Goal: Task Accomplishment & Management: Manage account settings

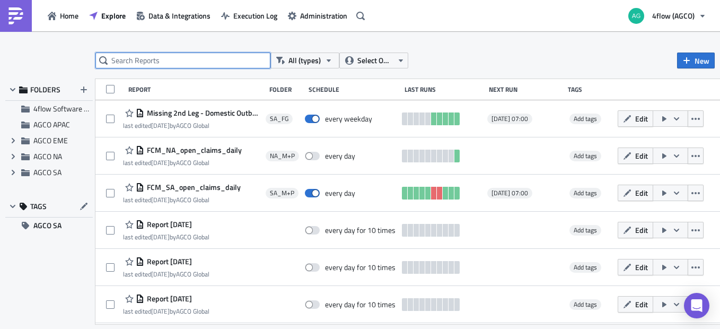
click at [151, 63] on input "text" at bounding box center [182, 60] width 175 height 16
type input "follow up"
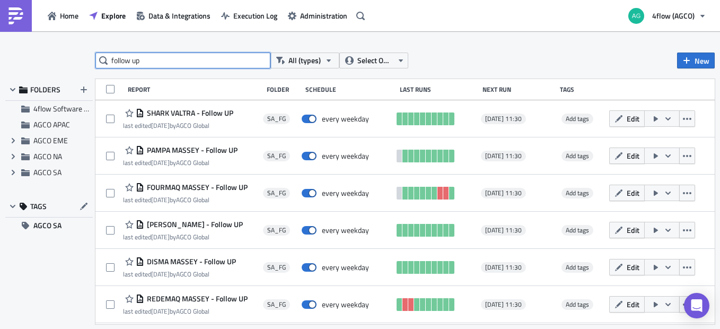
scroll to position [73, 0]
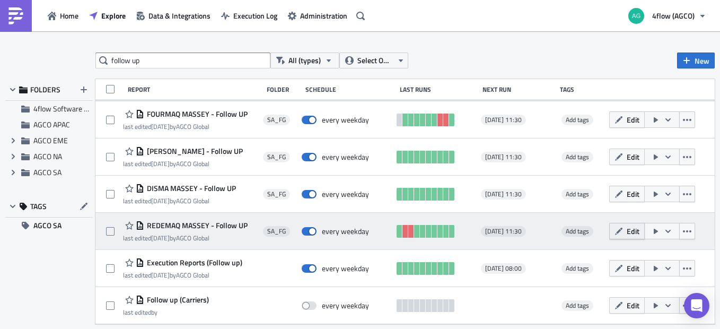
click at [615, 234] on icon "button" at bounding box center [619, 231] width 8 height 8
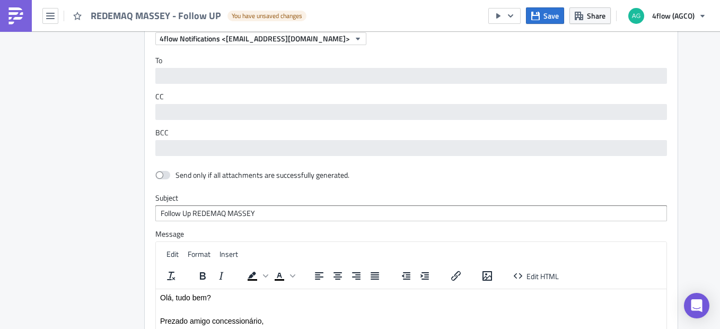
scroll to position [742, 0]
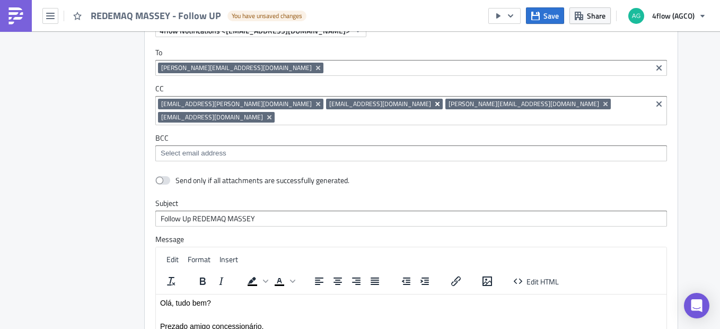
click at [433, 106] on icon "Remove Tag" at bounding box center [437, 104] width 8 height 8
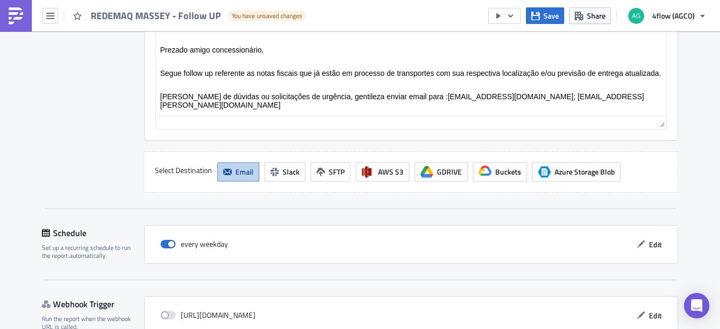
scroll to position [1063, 0]
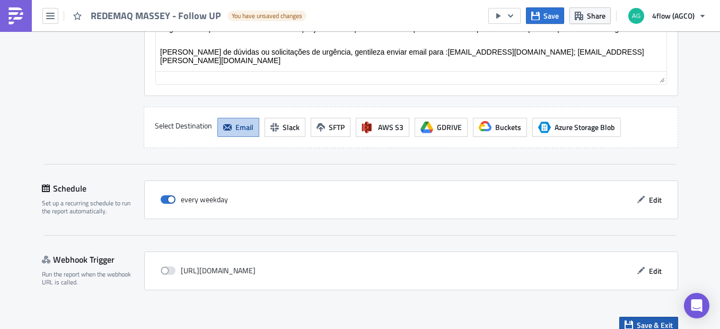
click at [637, 319] on span "Save & Exit" at bounding box center [655, 324] width 36 height 11
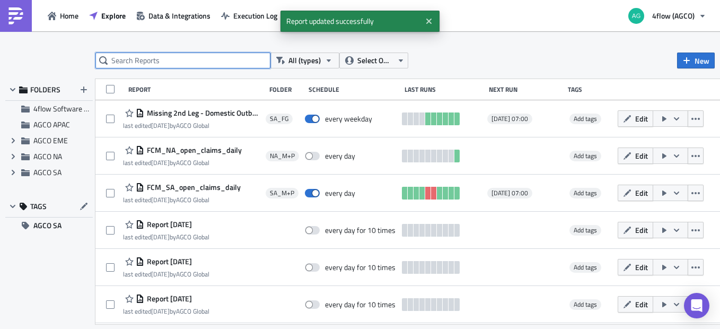
click at [221, 60] on input "text" at bounding box center [182, 60] width 175 height 16
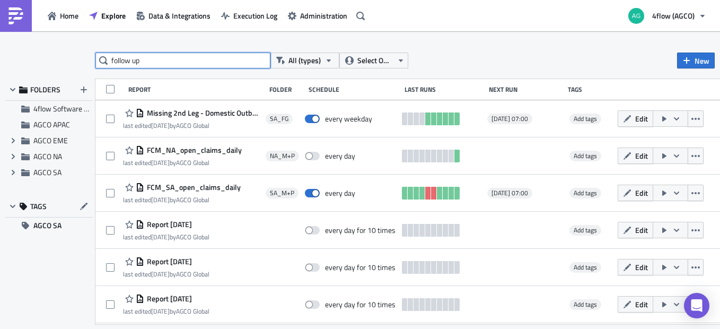
type input "follow up"
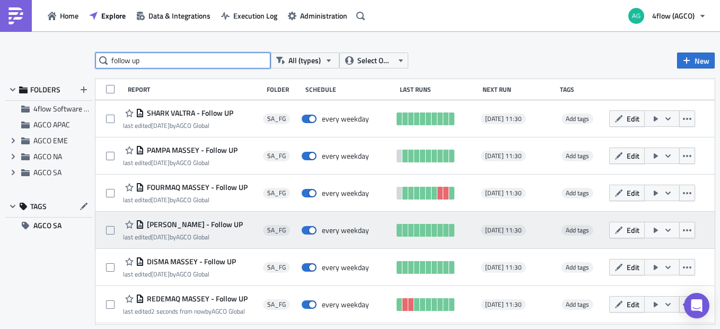
scroll to position [73, 0]
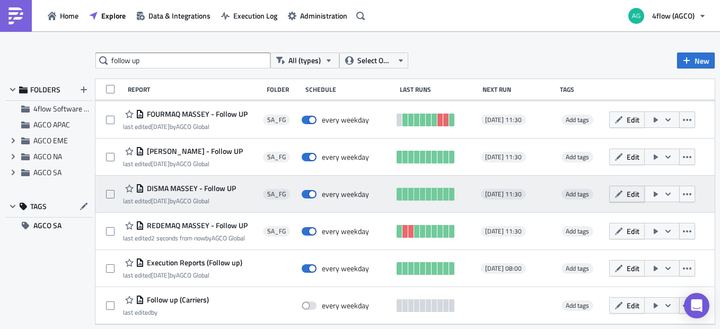
click at [617, 195] on button "Edit" at bounding box center [627, 194] width 36 height 16
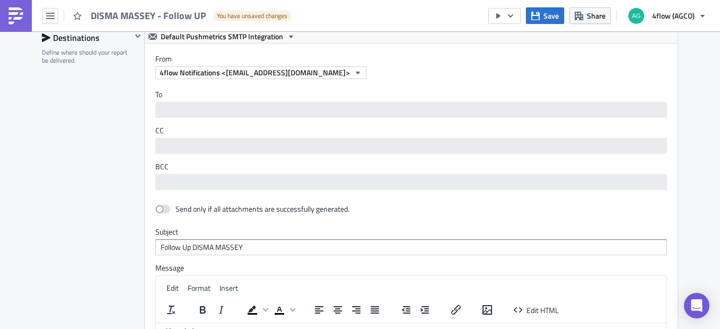
scroll to position [701, 0]
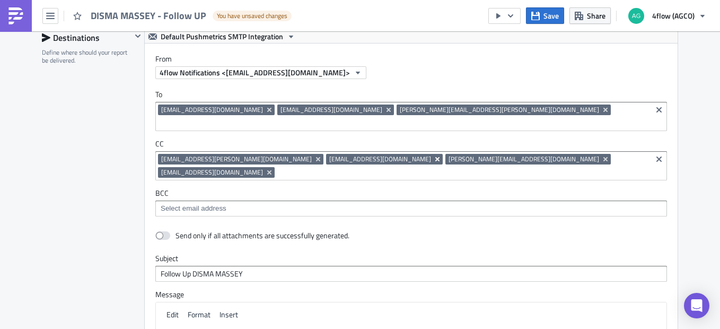
click at [435, 157] on icon "Remove Tag" at bounding box center [437, 159] width 4 height 4
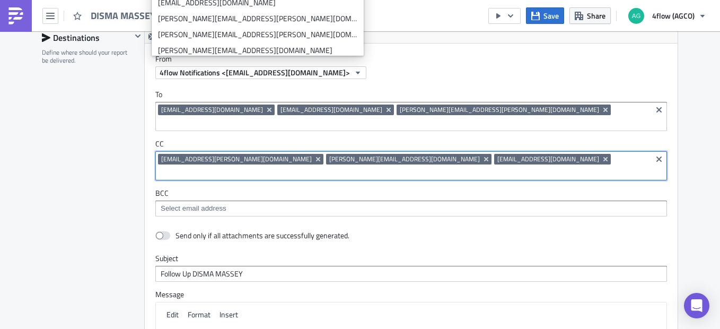
scroll to position [1063, 0]
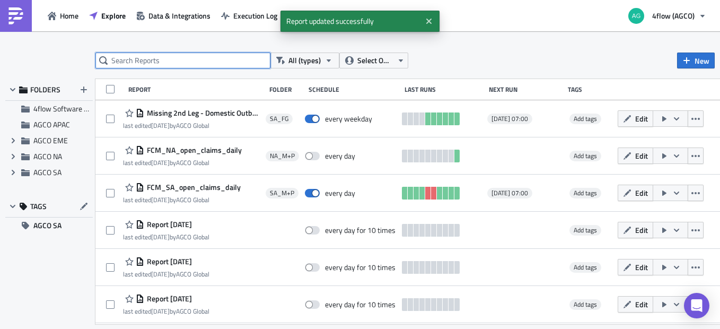
click at [244, 67] on input "text" at bounding box center [182, 60] width 175 height 16
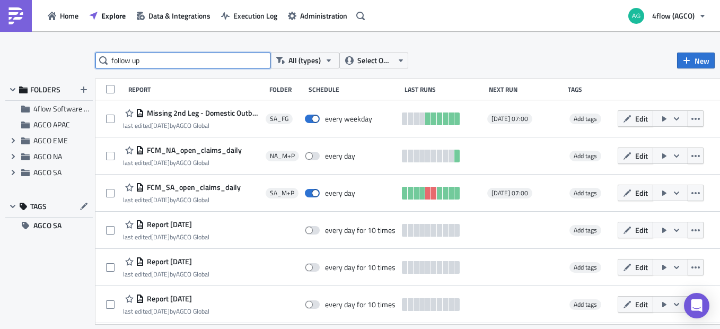
type input "follow up"
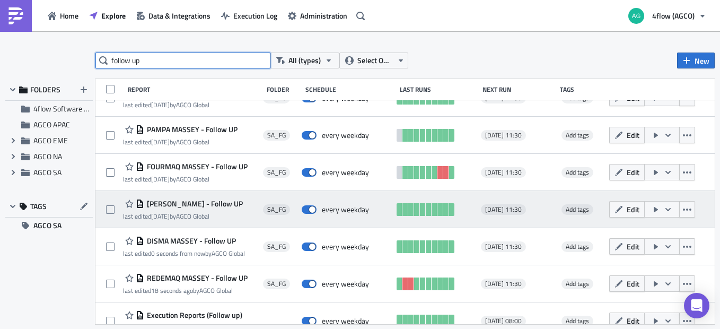
scroll to position [18, 0]
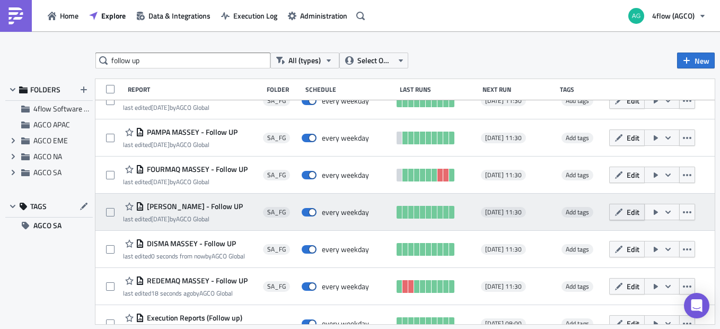
click at [633, 215] on button "Edit" at bounding box center [627, 212] width 36 height 16
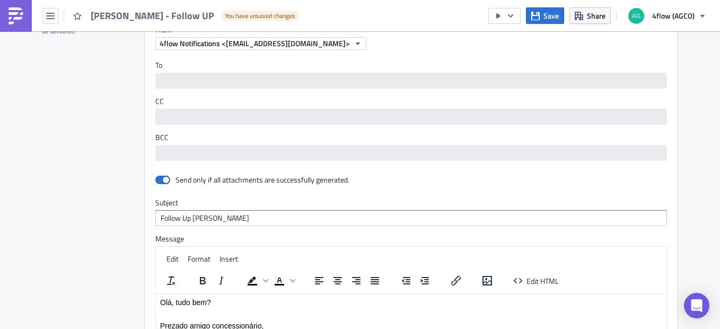
scroll to position [729, 0]
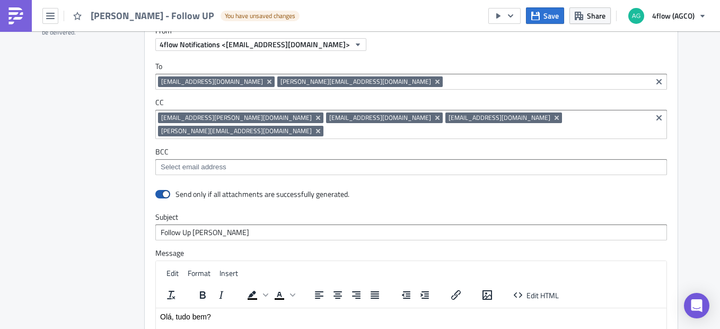
click at [155, 190] on span at bounding box center [162, 194] width 15 height 8
click at [157, 191] on input "checkbox" at bounding box center [160, 194] width 7 height 7
checkbox input "false"
click at [435, 117] on icon "Remove Tag" at bounding box center [437, 118] width 4 height 4
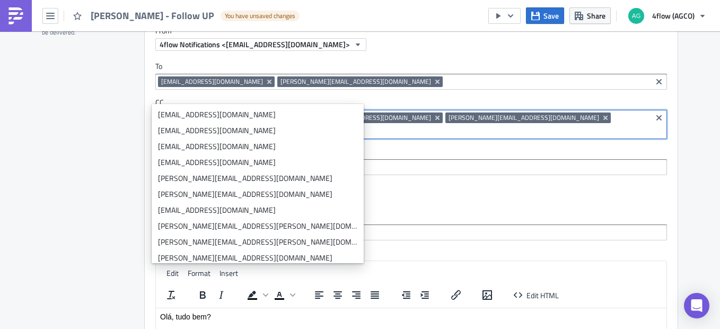
scroll to position [1063, 0]
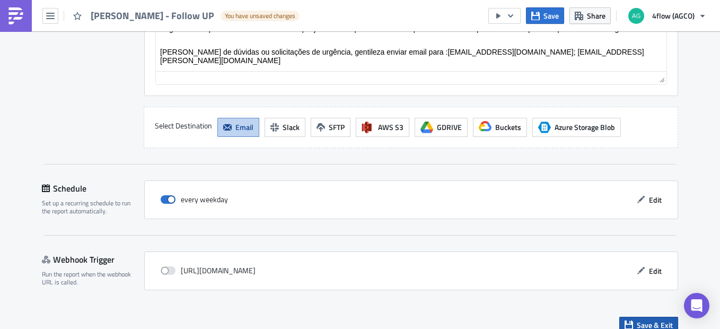
click at [627, 320] on icon "button" at bounding box center [629, 324] width 8 height 8
